Goal: Book appointment/travel/reservation

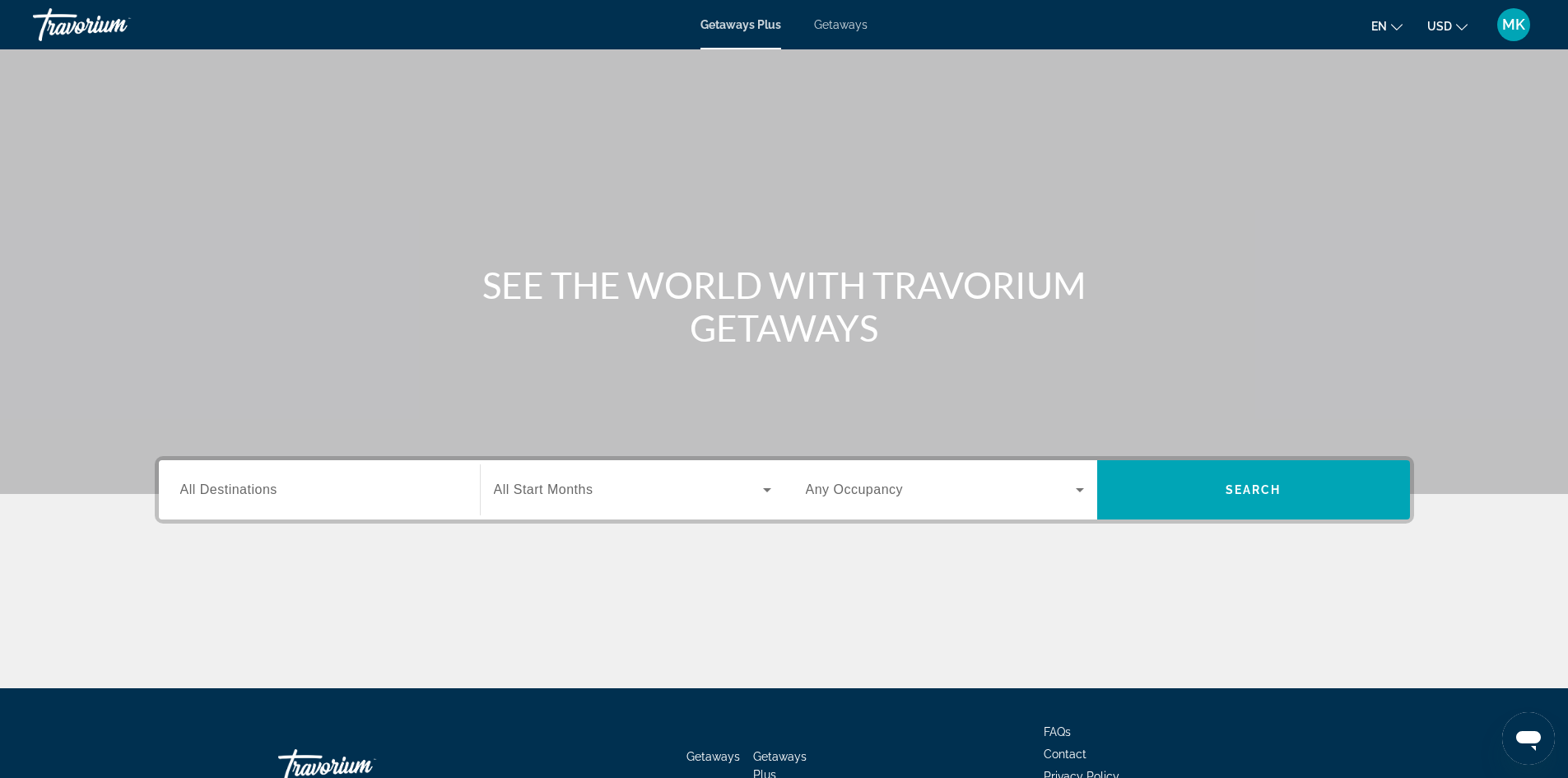
click at [613, 500] on div "Search widget" at bounding box center [633, 490] width 278 height 46
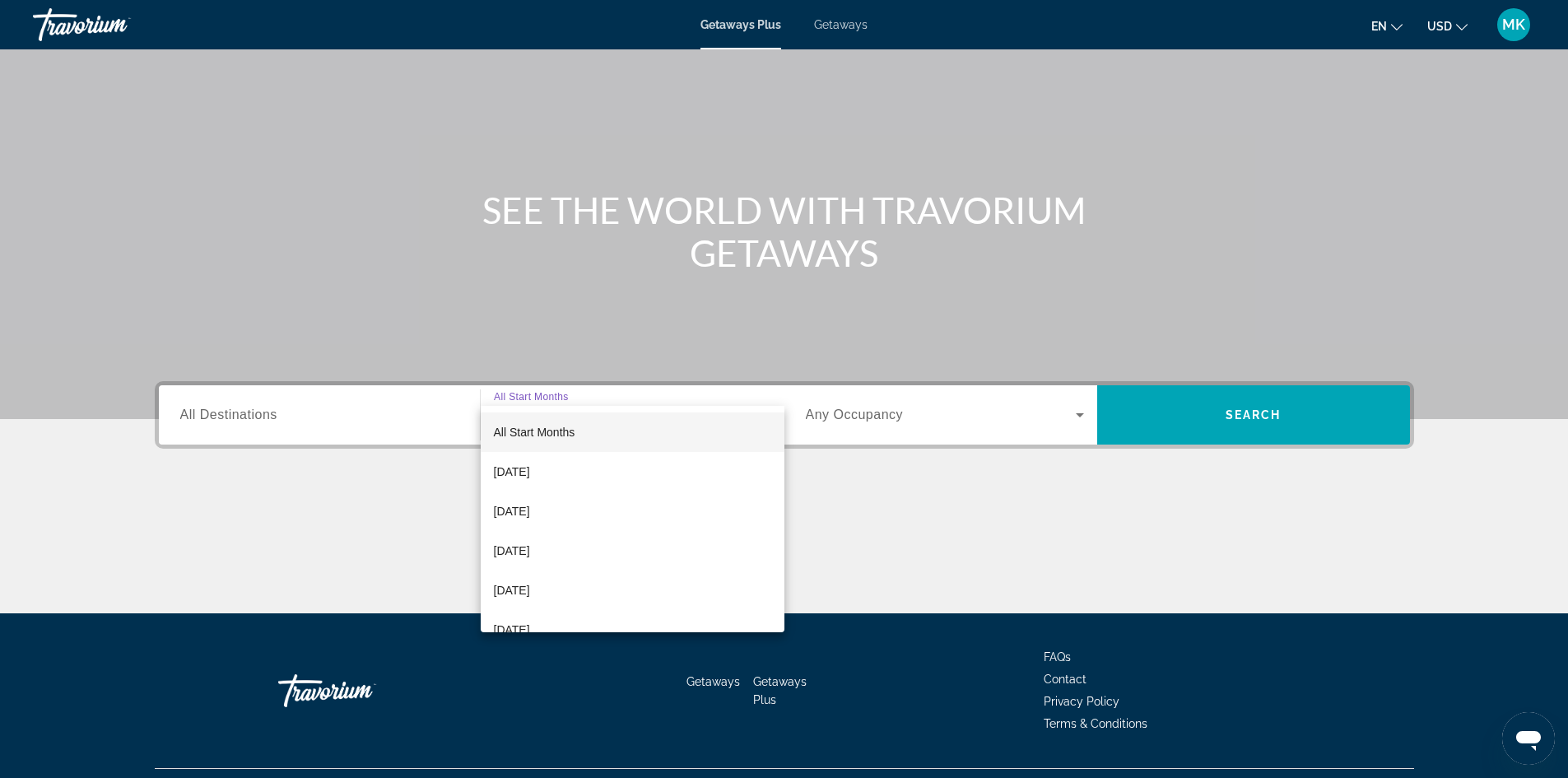
scroll to position [112, 0]
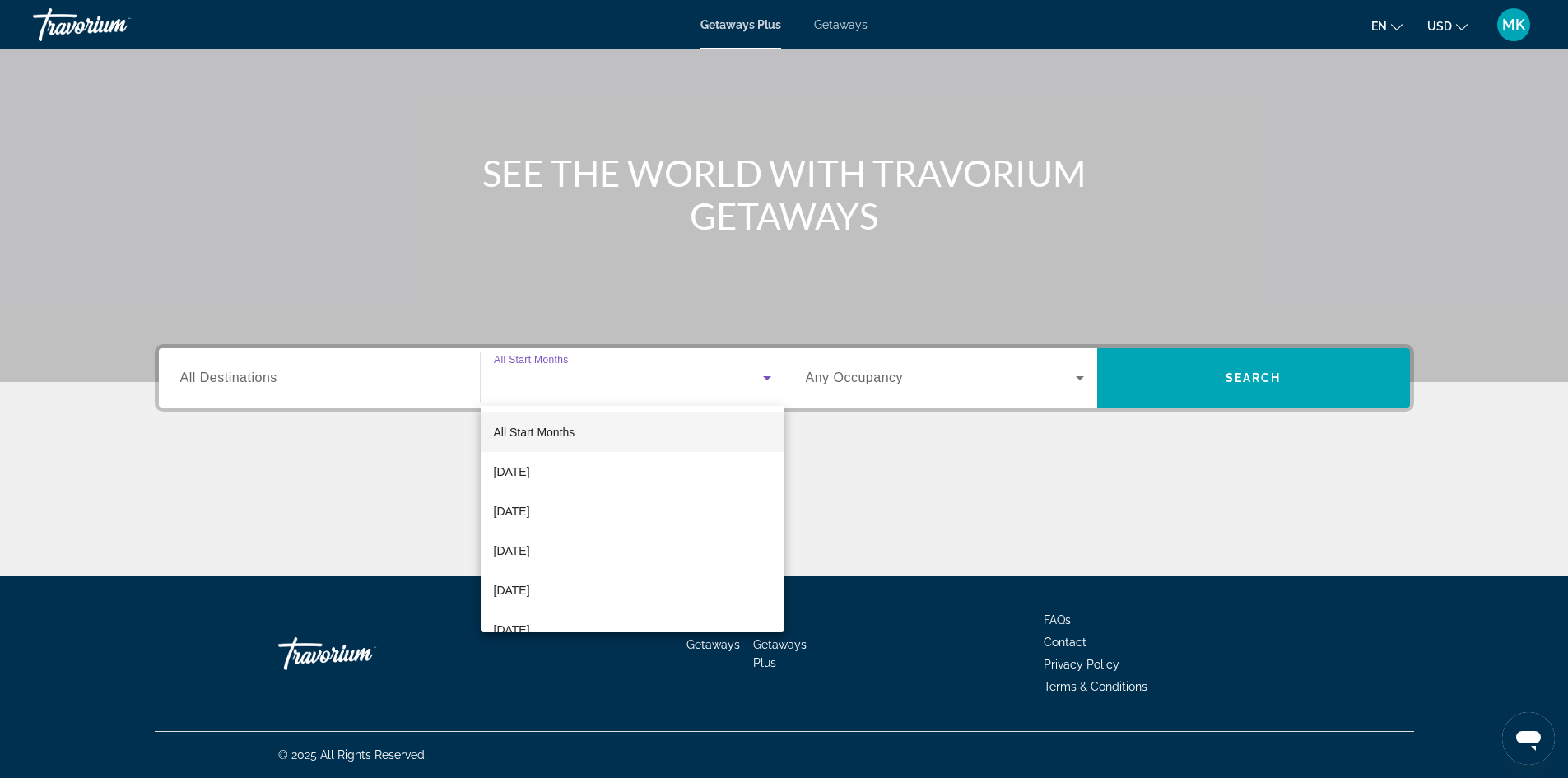
click at [613, 500] on mat-option "[DATE]" at bounding box center [633, 511] width 304 height 40
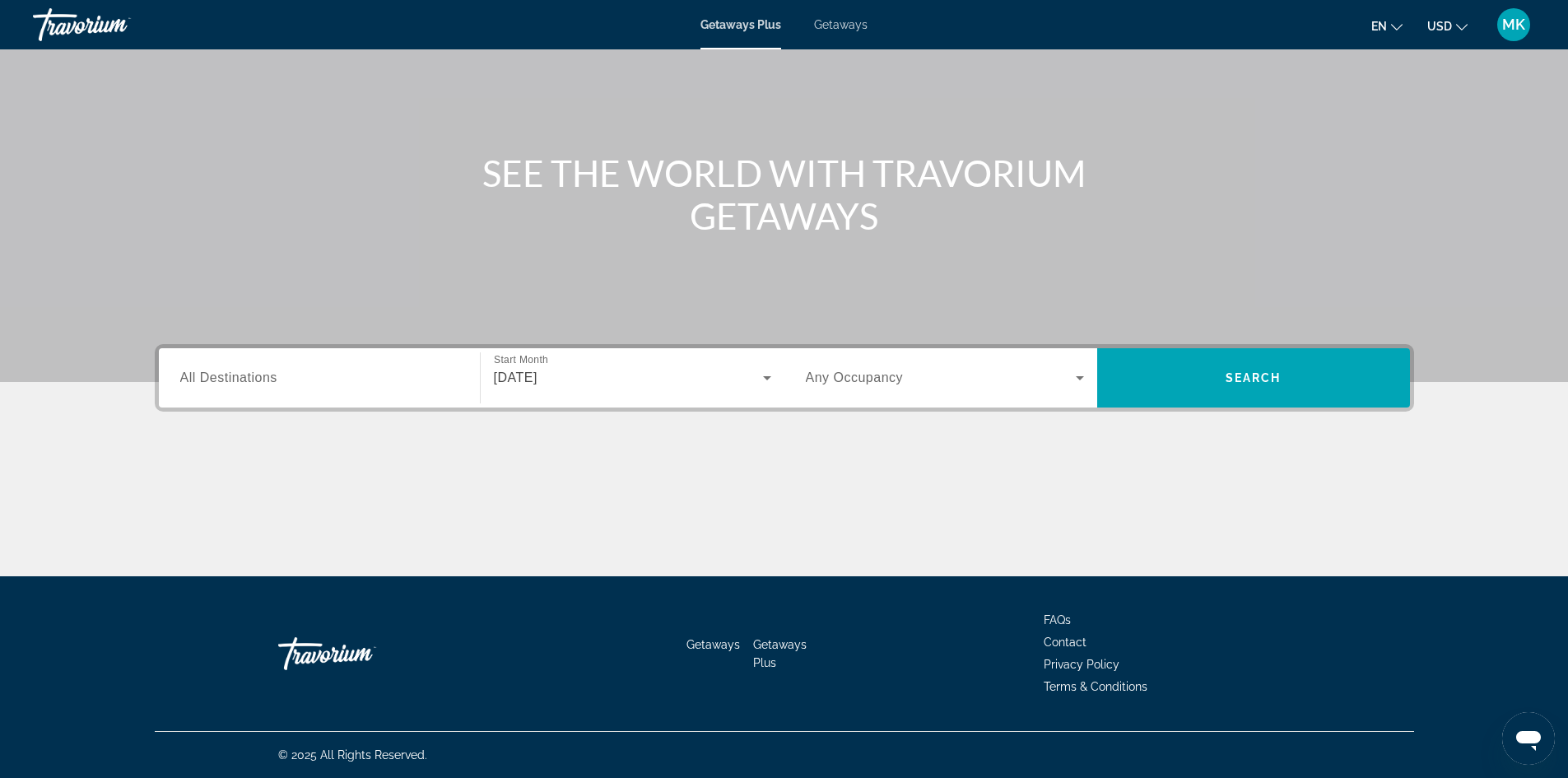
click at [387, 363] on div "Search widget" at bounding box center [319, 377] width 278 height 47
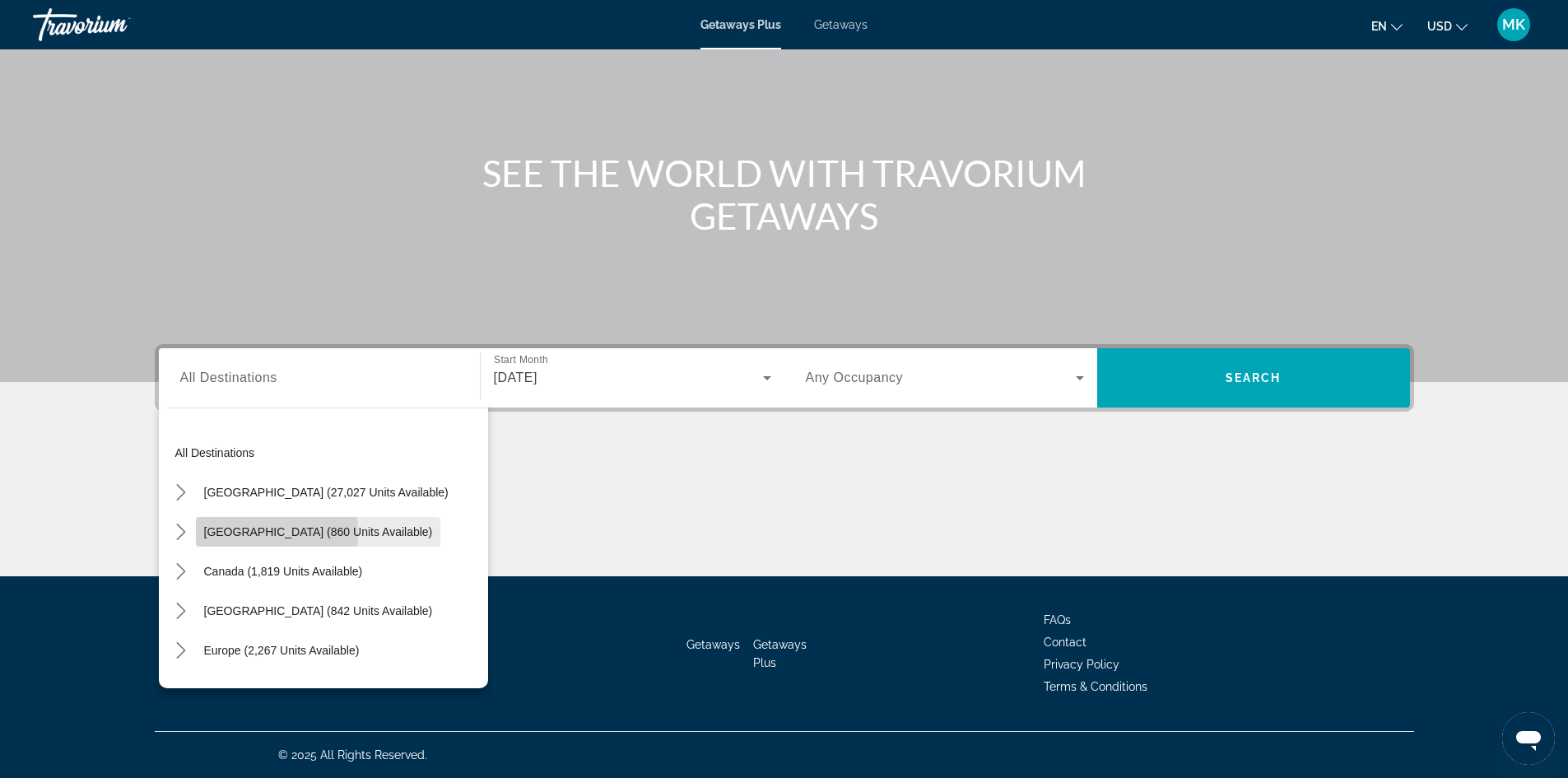
click at [233, 532] on span "[GEOGRAPHIC_DATA] (860 units available)" at bounding box center [318, 532] width 229 height 13
type input "**********"
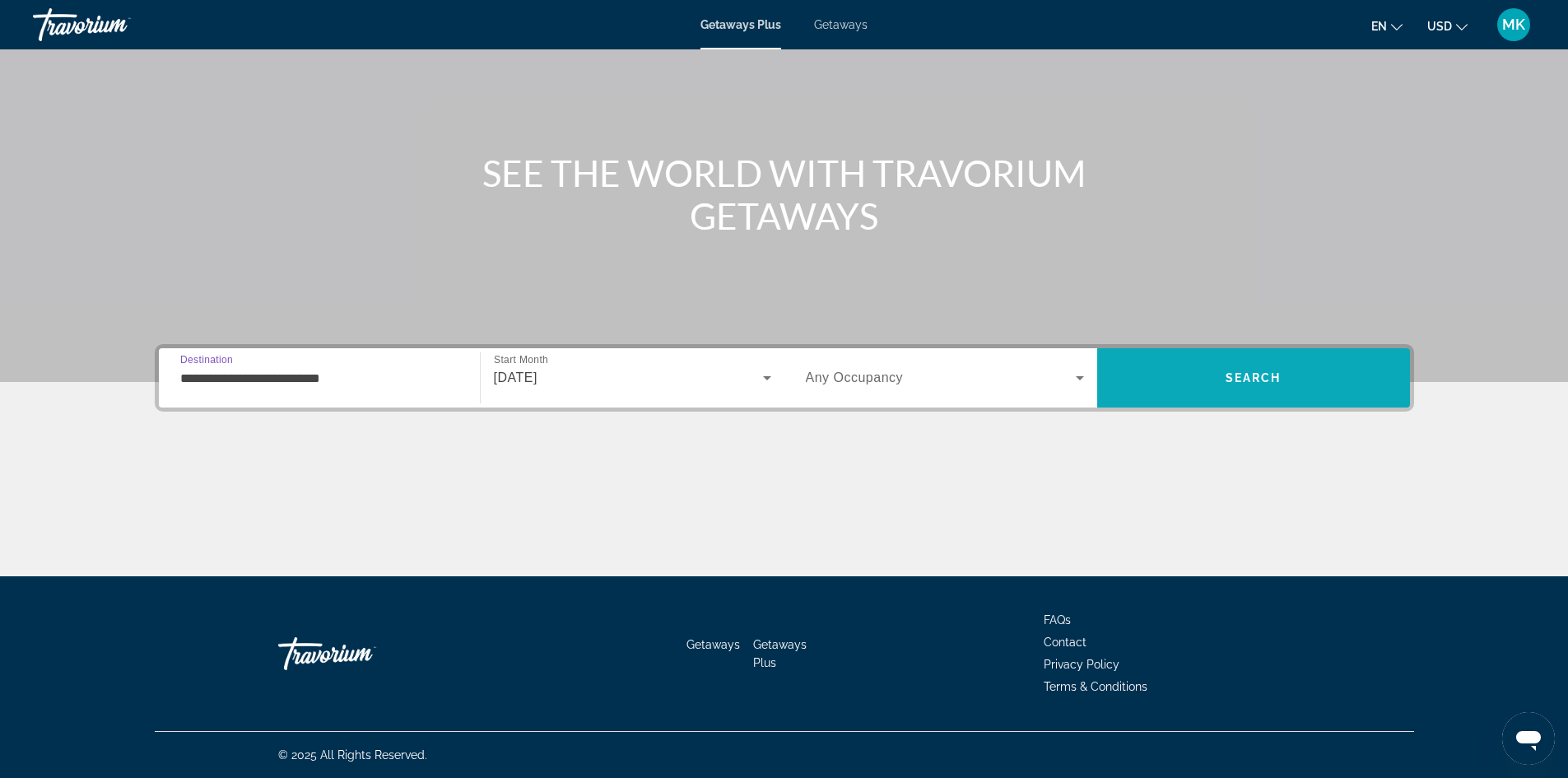
click at [1291, 377] on span "Search" at bounding box center [1253, 377] width 313 height 40
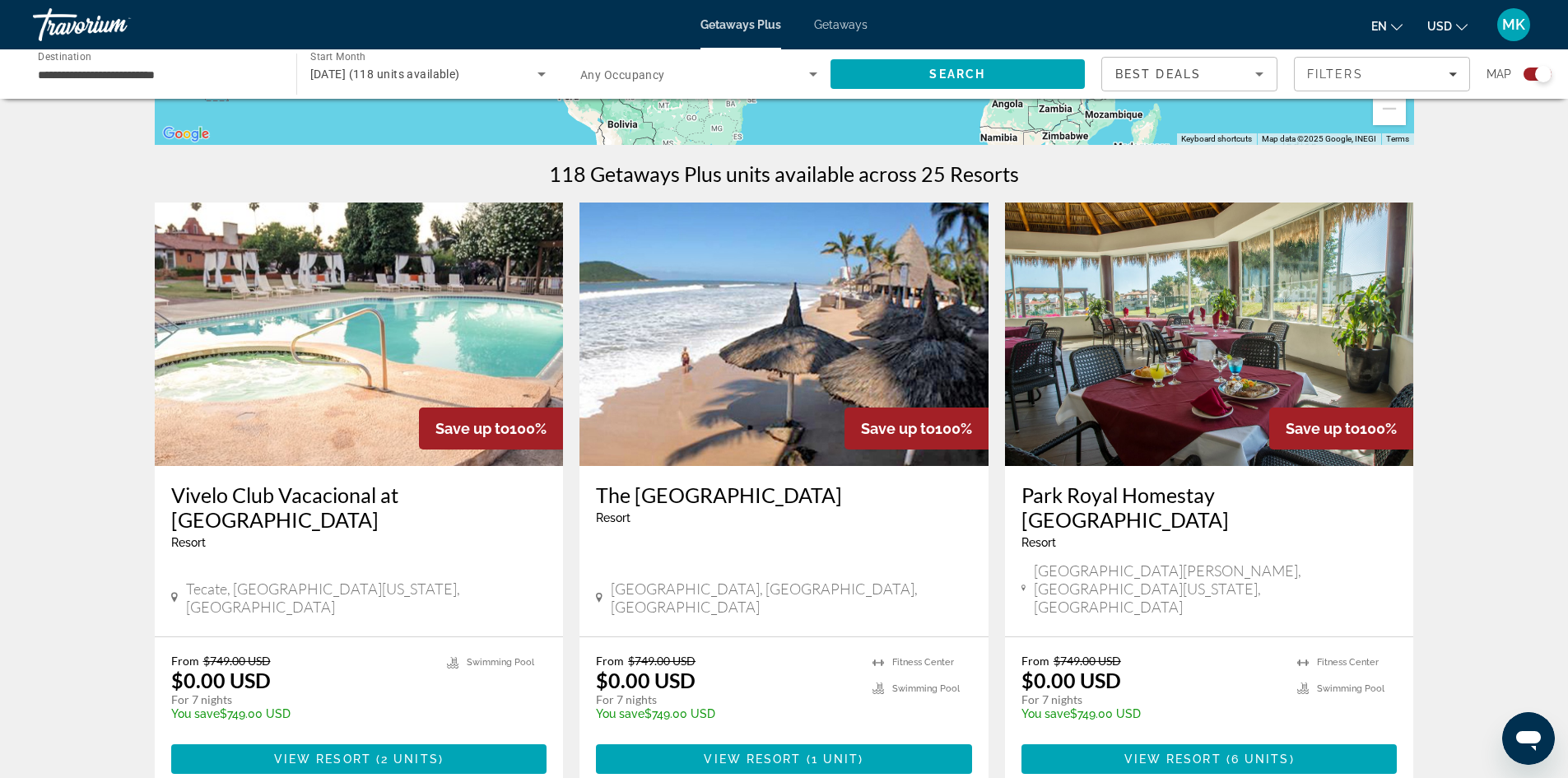
scroll to position [494, 0]
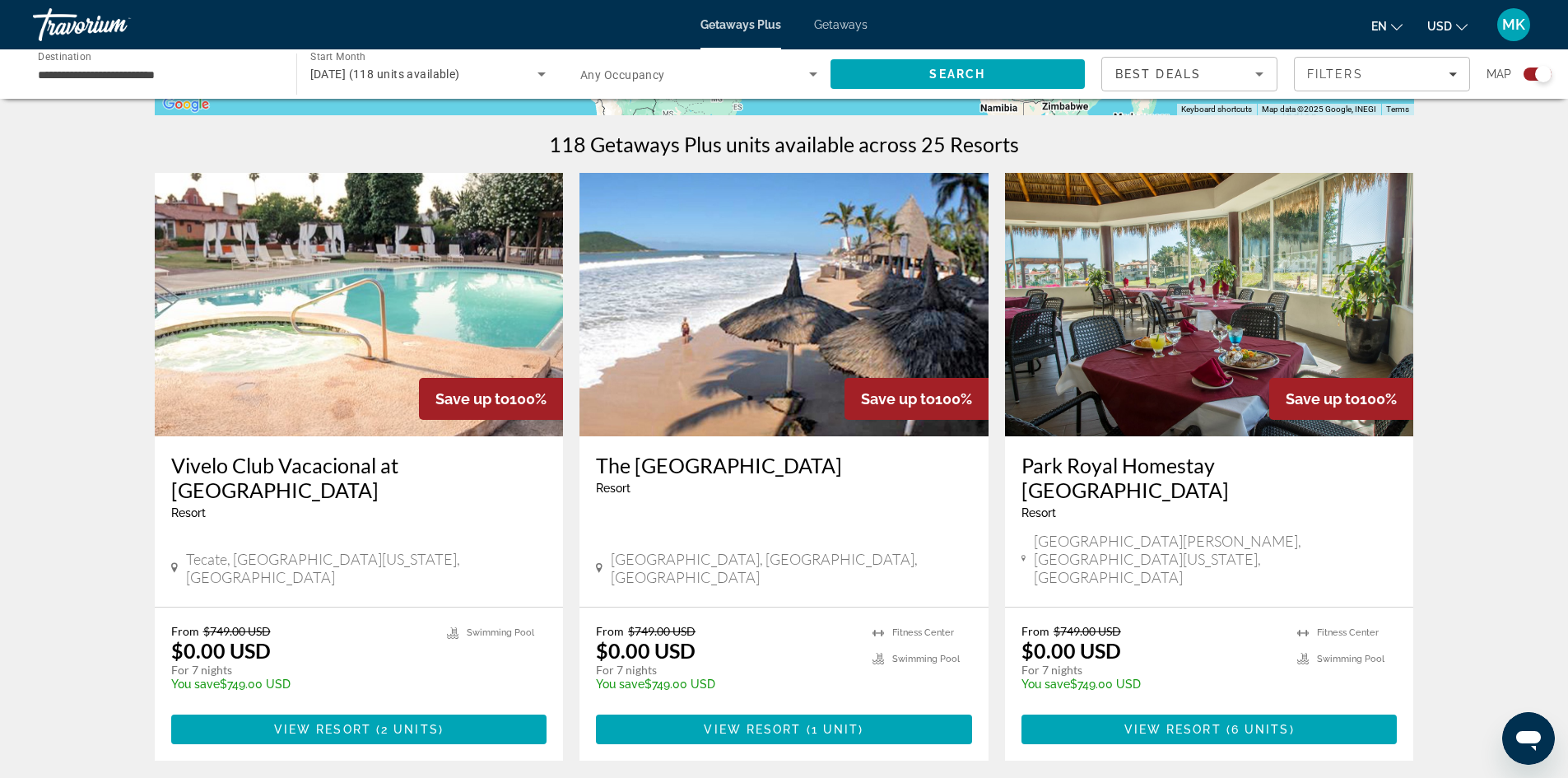
click at [790, 412] on img "Main content" at bounding box center [783, 304] width 409 height 263
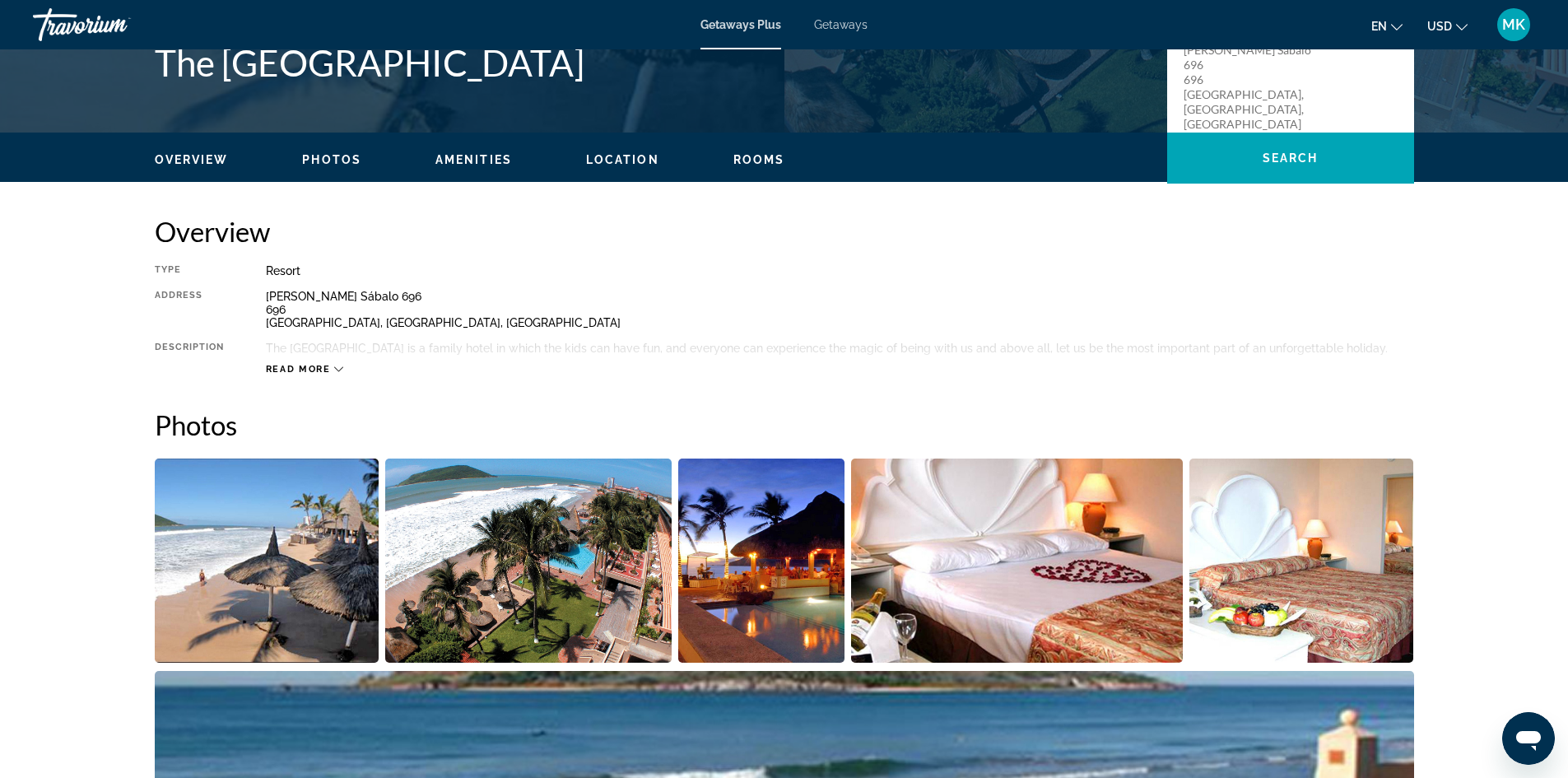
scroll to position [411, 0]
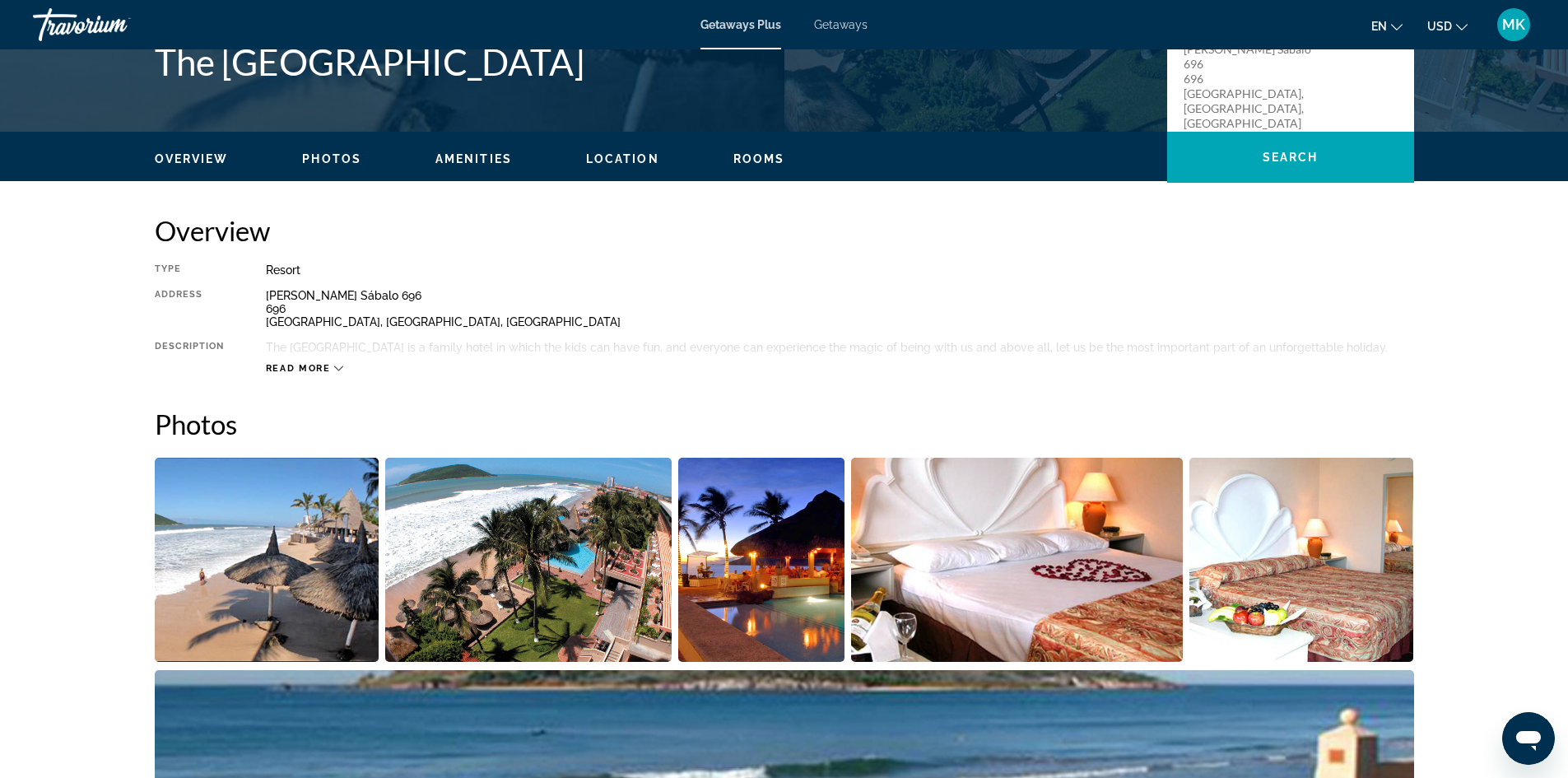
click at [325, 370] on span "Read more" at bounding box center [298, 368] width 65 height 11
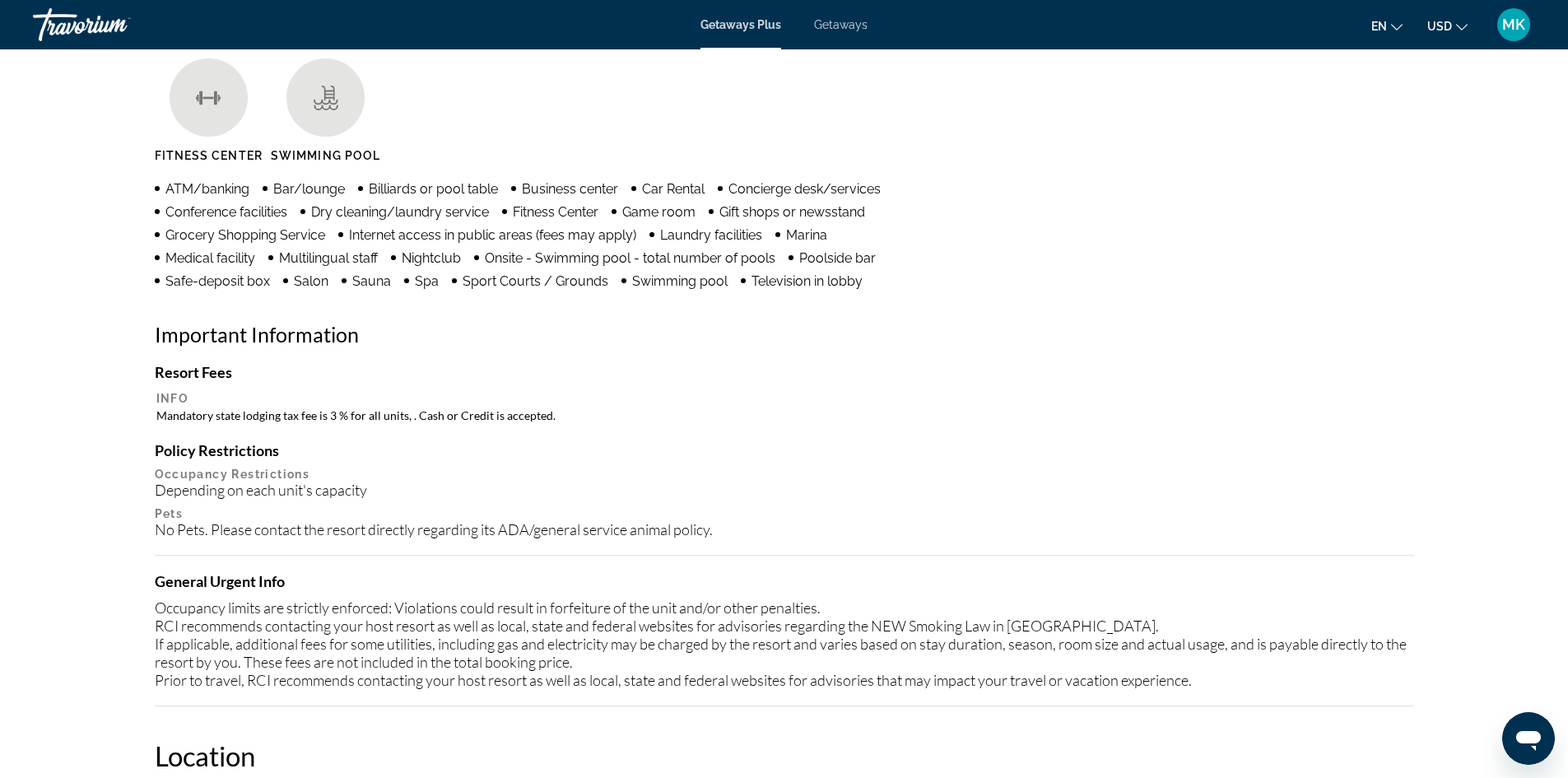
scroll to position [1399, 0]
